Goal: Task Accomplishment & Management: Manage account settings

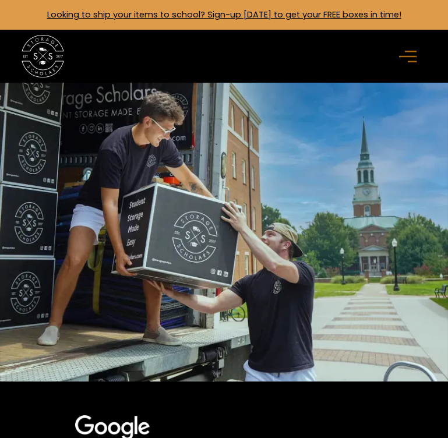
click at [406, 52] on icon "menu" at bounding box center [407, 56] width 17 height 13
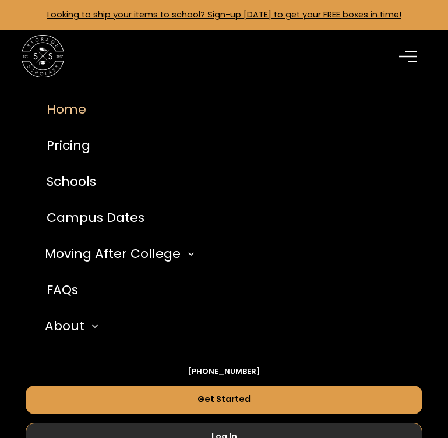
click at [383, 428] on link "Log In" at bounding box center [224, 437] width 396 height 29
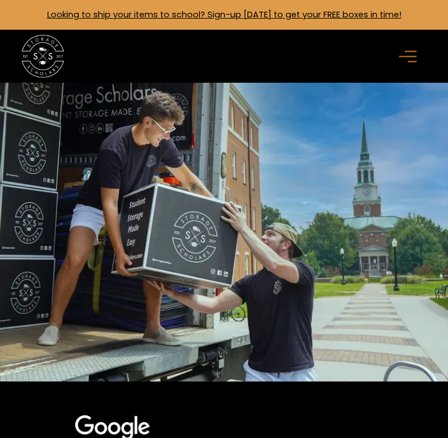
click at [417, 54] on div "menu" at bounding box center [410, 56] width 22 height 22
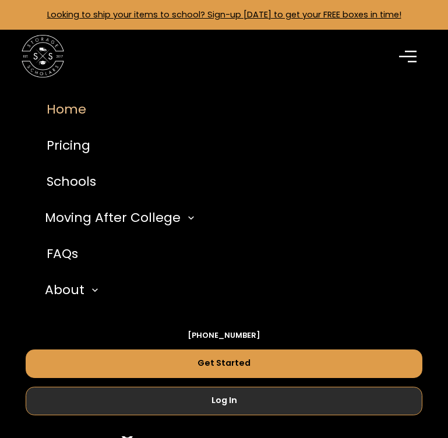
click at [339, 397] on link "Log In" at bounding box center [224, 401] width 396 height 29
